Goal: Check status: Check status

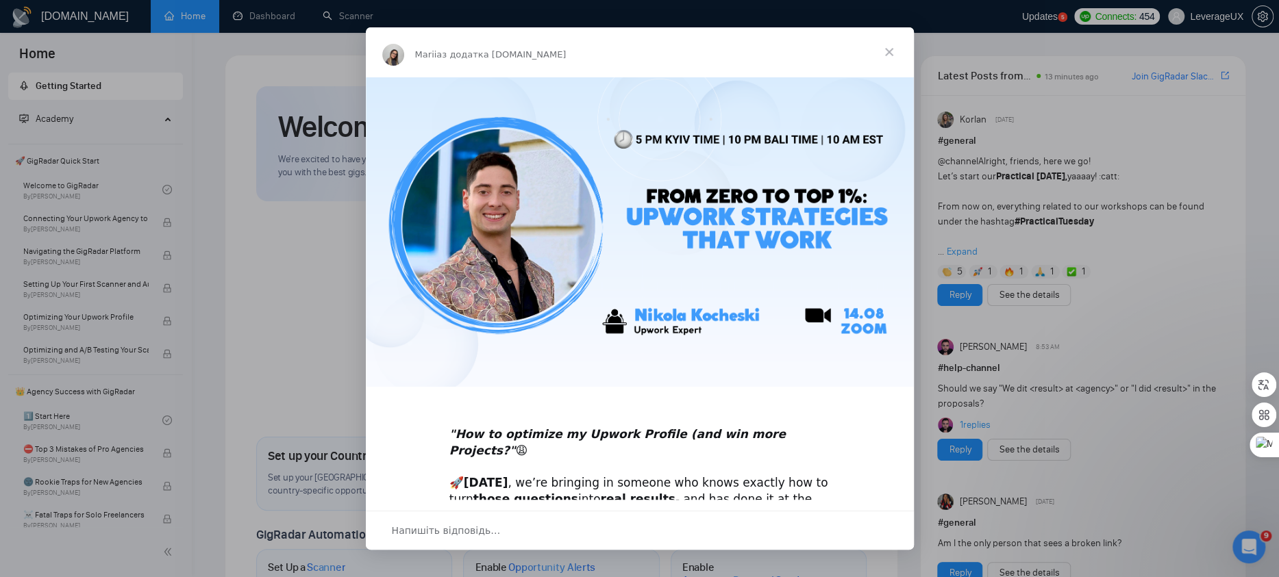
click at [890, 58] on span "Закрити" at bounding box center [888, 51] width 49 height 49
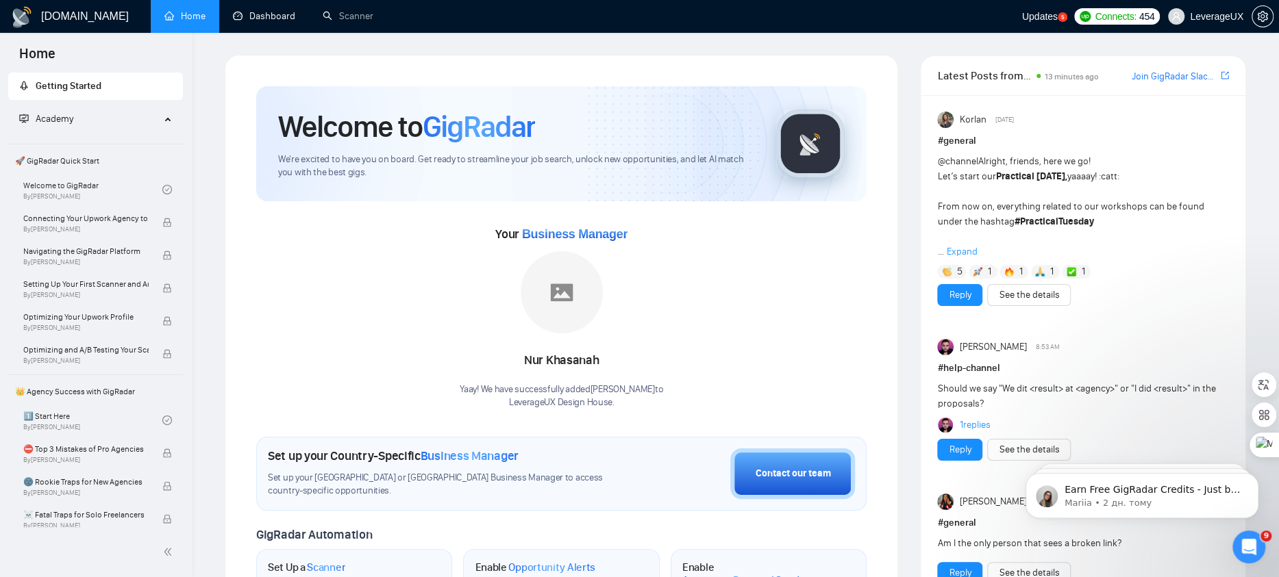
drag, startPoint x: 238, startPoint y: 11, endPoint x: 266, endPoint y: 45, distance: 44.2
click at [238, 12] on link "Dashboard" at bounding box center [264, 16] width 62 height 12
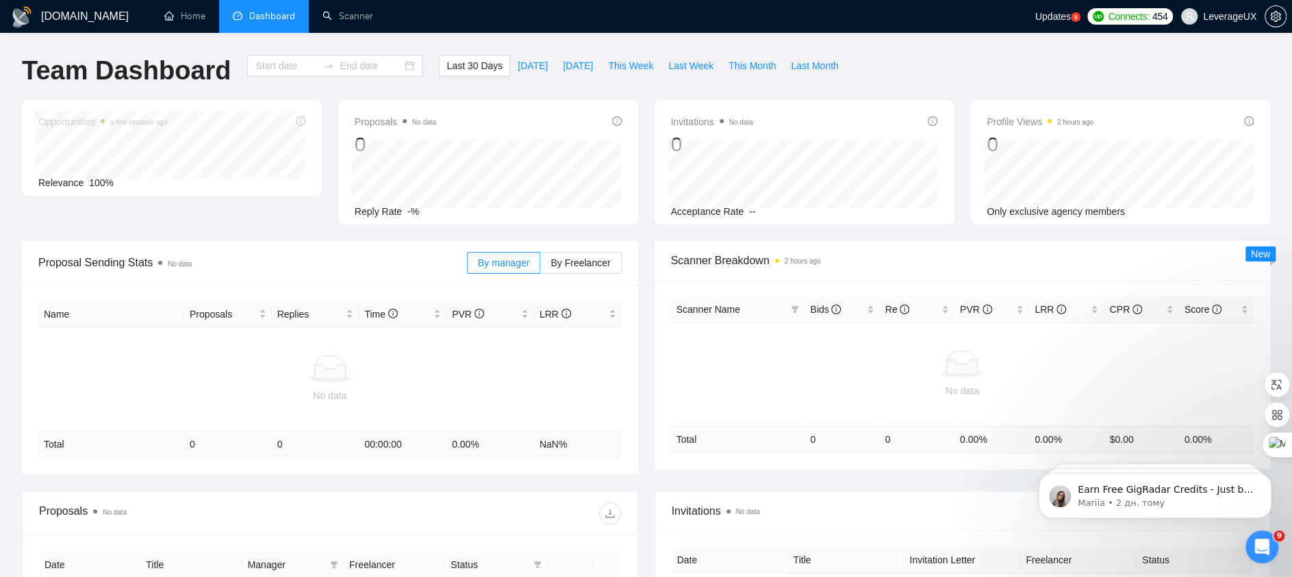
type input "[DATE]"
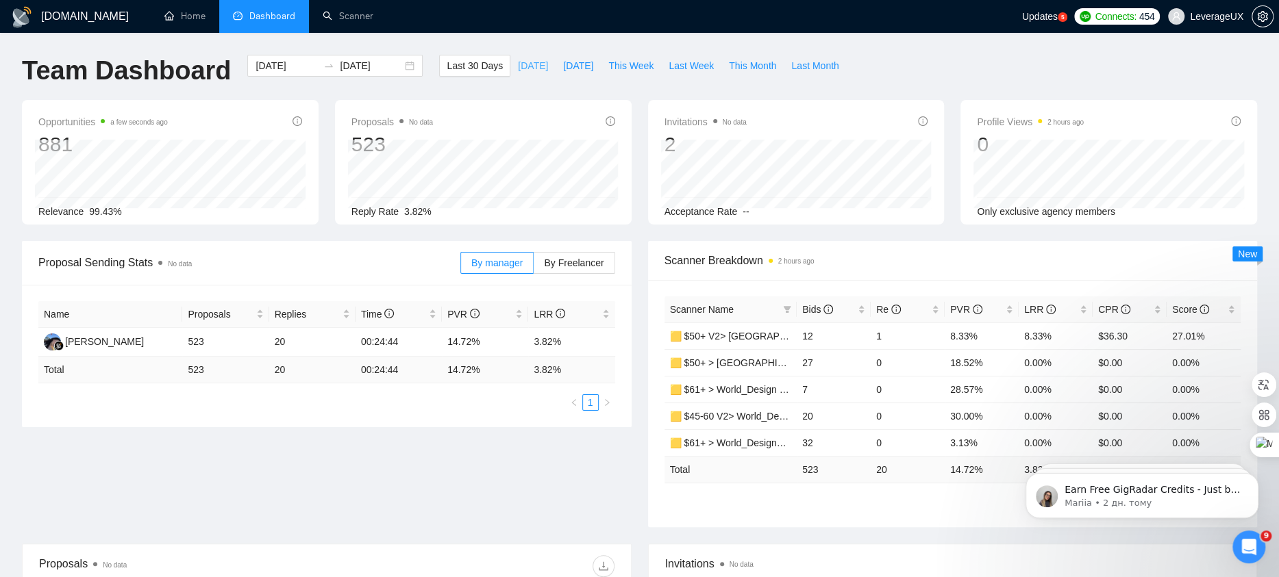
click at [523, 65] on span "[DATE]" at bounding box center [533, 65] width 30 height 15
drag, startPoint x: 569, startPoint y: 55, endPoint x: 558, endPoint y: 80, distance: 27.0
click at [569, 55] on button "[DATE]" at bounding box center [577, 66] width 45 height 22
type input "[DATE]"
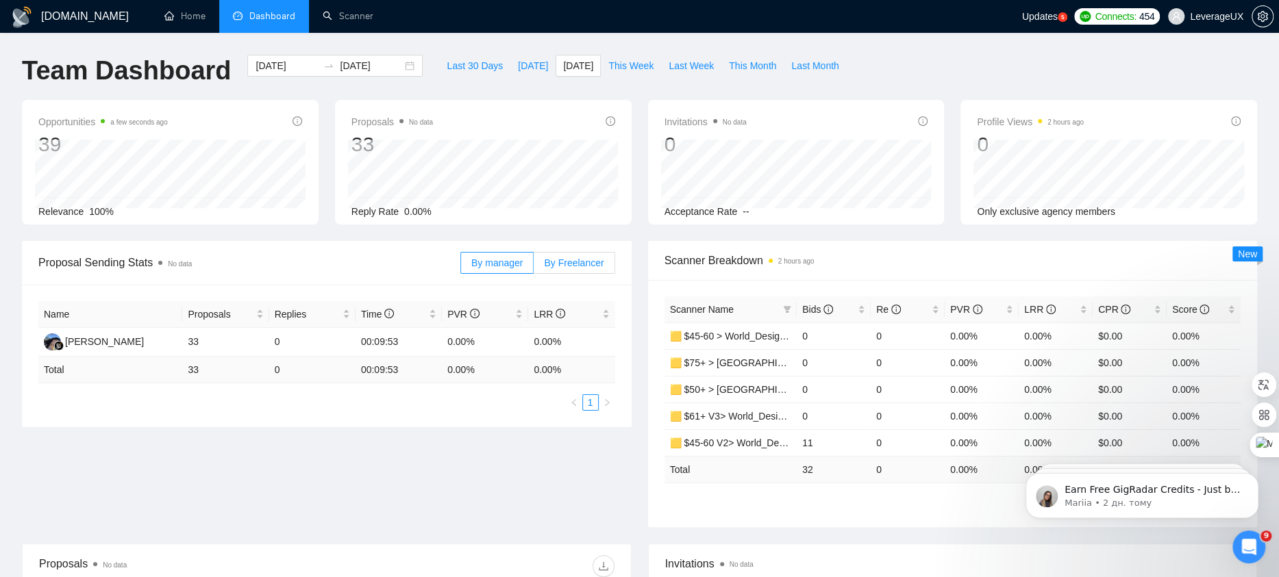
click at [573, 264] on span "By Freelancer" at bounding box center [574, 263] width 60 height 11
click at [534, 266] on input "By Freelancer" at bounding box center [534, 266] width 0 height 0
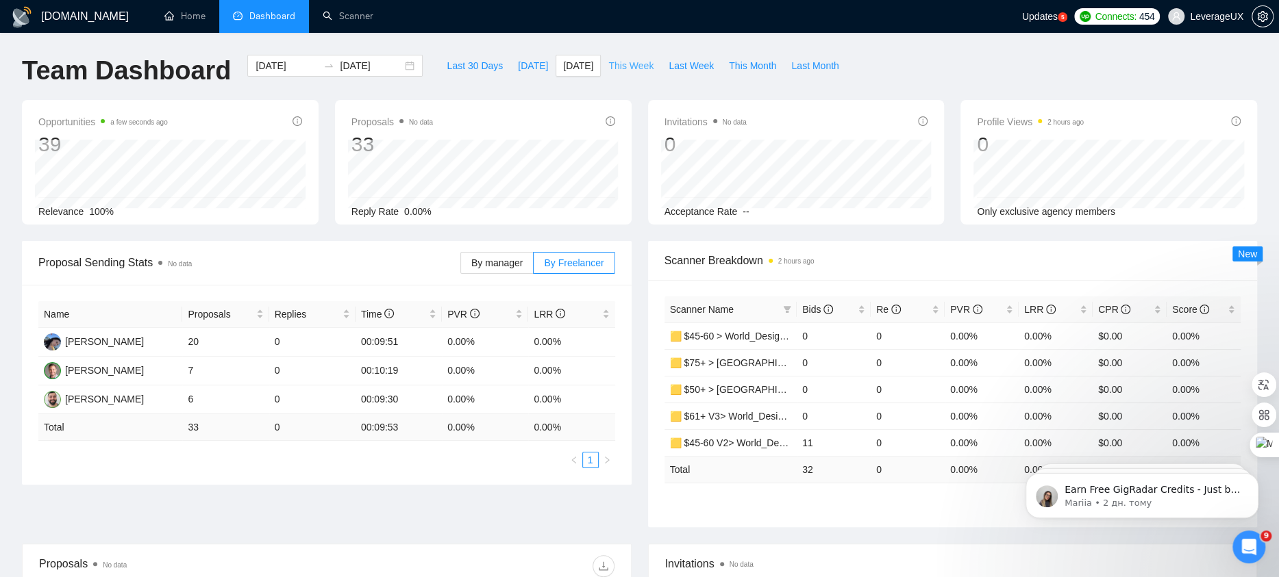
click at [621, 71] on span "This Week" at bounding box center [630, 65] width 45 height 15
type input "[DATE]"
click at [705, 66] on span "Last Week" at bounding box center [690, 65] width 45 height 15
type input "[DATE]"
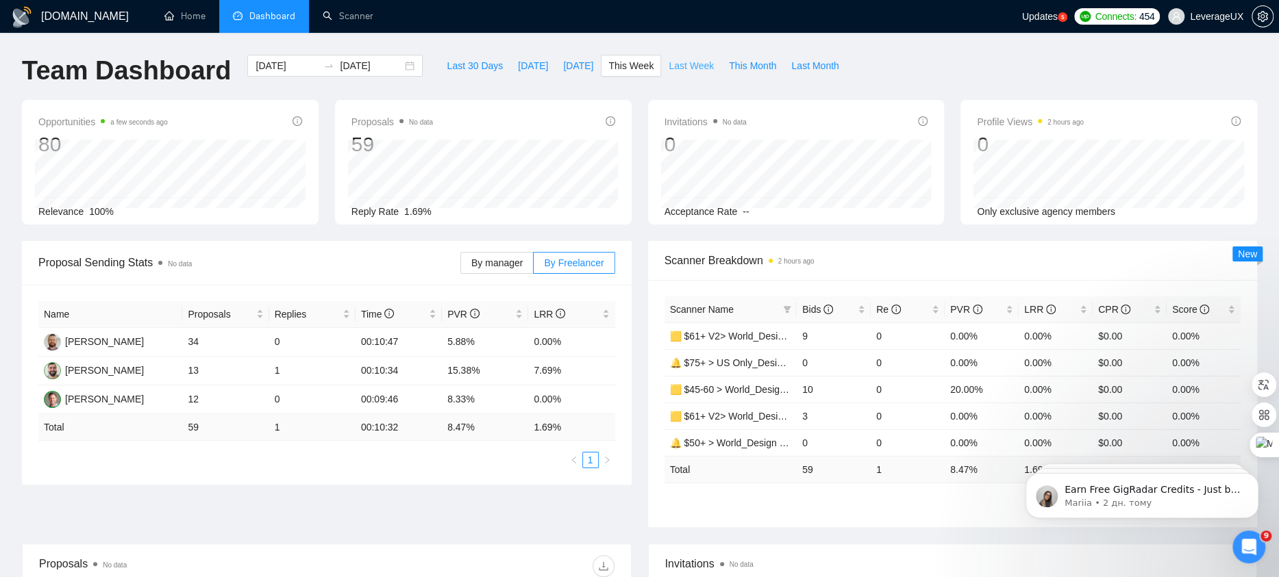
type input "[DATE]"
click at [748, 68] on span "This Month" at bounding box center [752, 65] width 47 height 15
type input "[DATE]"
click at [708, 62] on span "Last Week" at bounding box center [690, 65] width 45 height 15
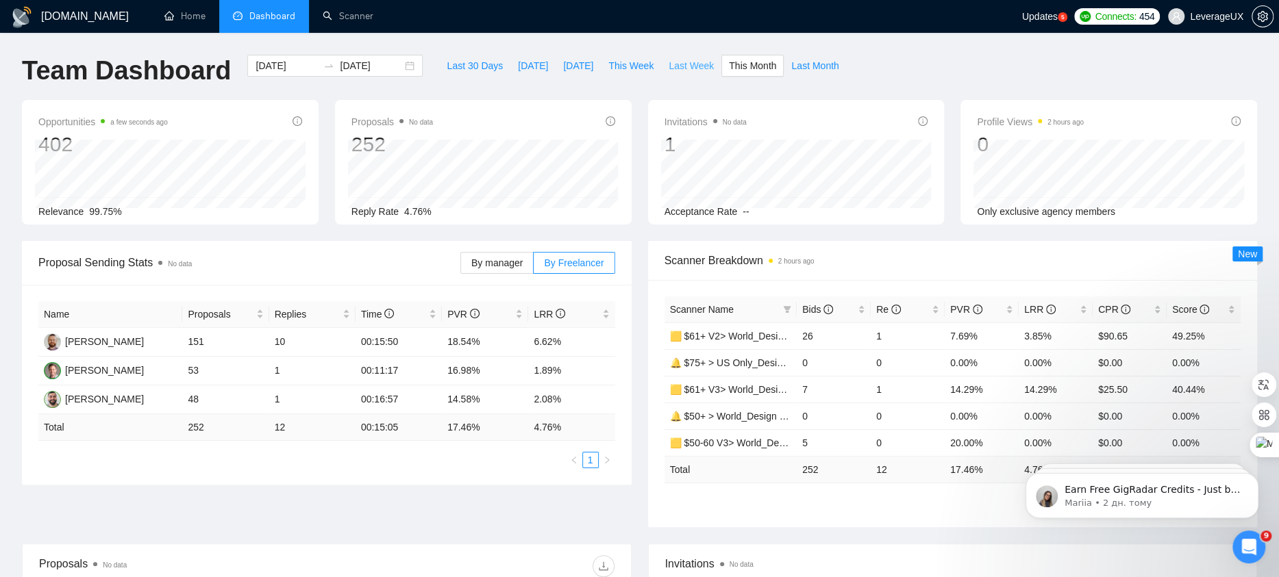
type input "[DATE]"
click at [529, 67] on span "[DATE]" at bounding box center [533, 65] width 30 height 15
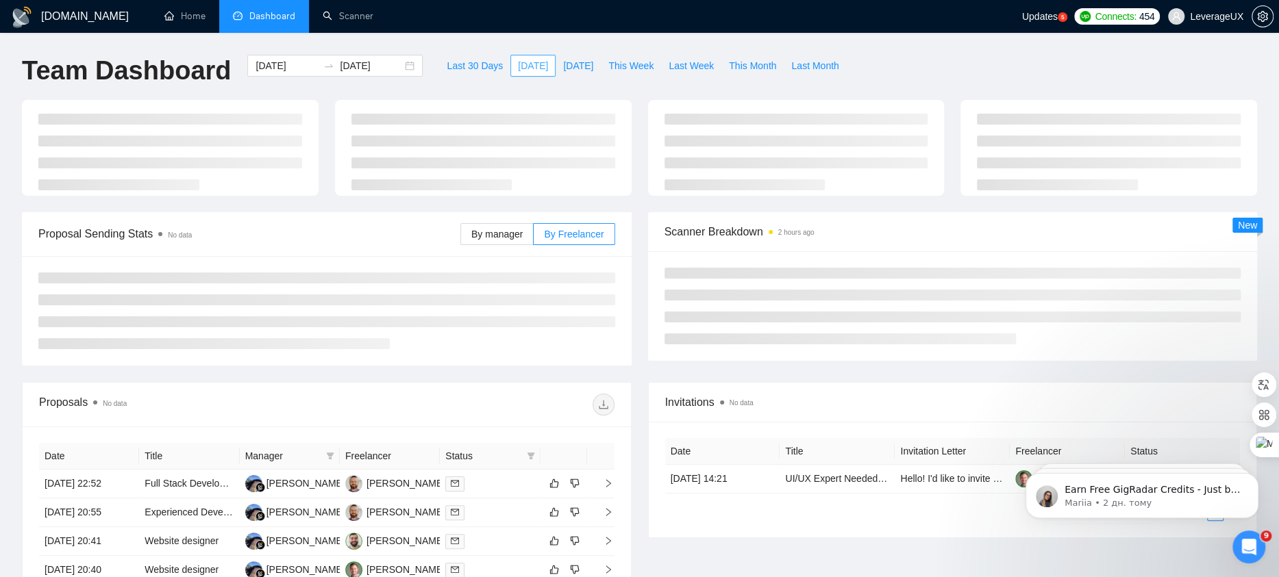
type input "[DATE]"
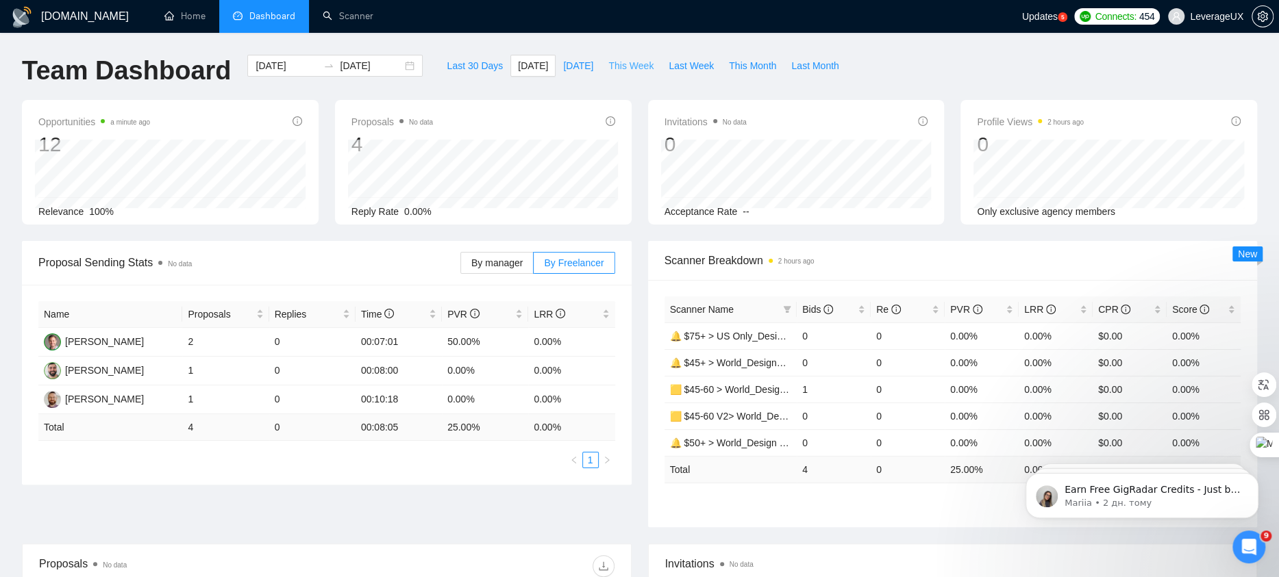
click at [625, 61] on span "This Week" at bounding box center [630, 65] width 45 height 15
type input "[DATE]"
click at [563, 67] on span "[DATE]" at bounding box center [578, 65] width 30 height 15
type input "[DATE]"
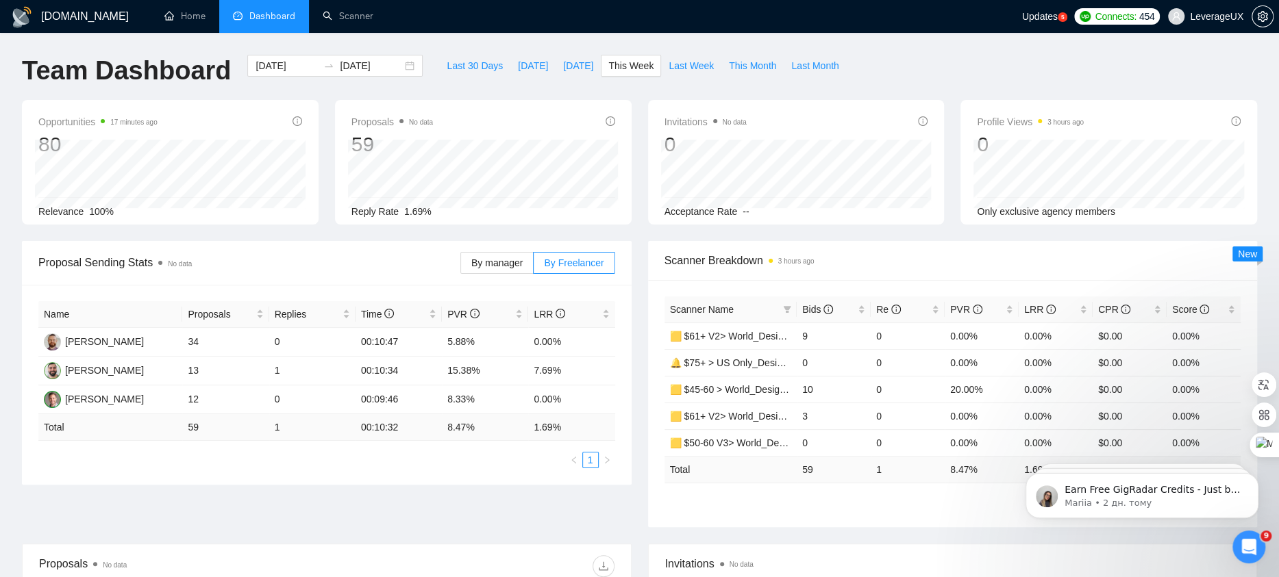
type input "[DATE]"
